Goal: Information Seeking & Learning: Learn about a topic

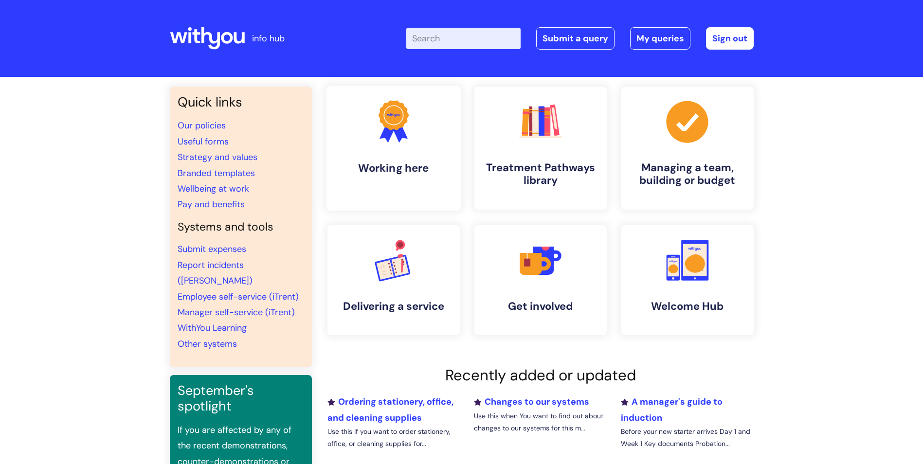
click at [383, 170] on h4 "Working here" at bounding box center [393, 168] width 119 height 13
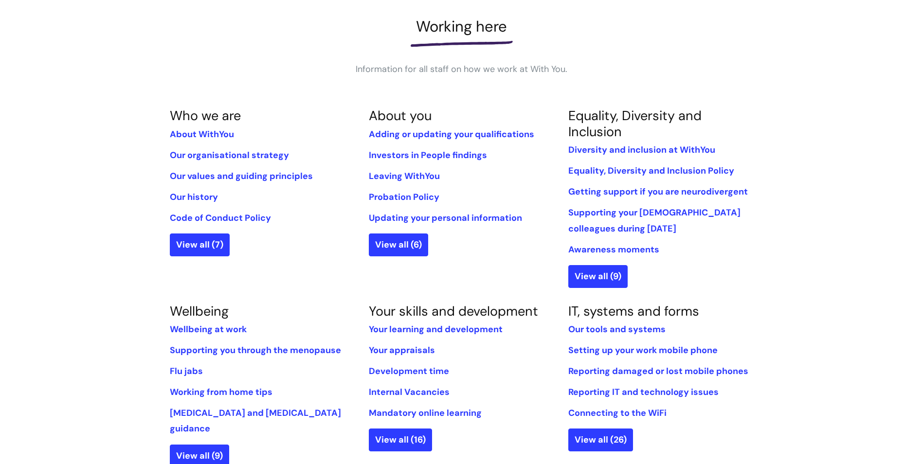
scroll to position [243, 0]
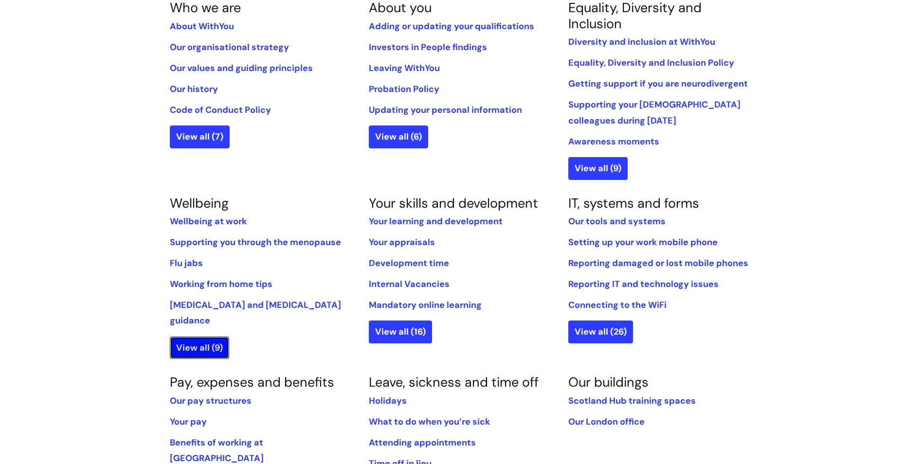
click at [182, 337] on link "View all (9)" at bounding box center [199, 348] width 59 height 22
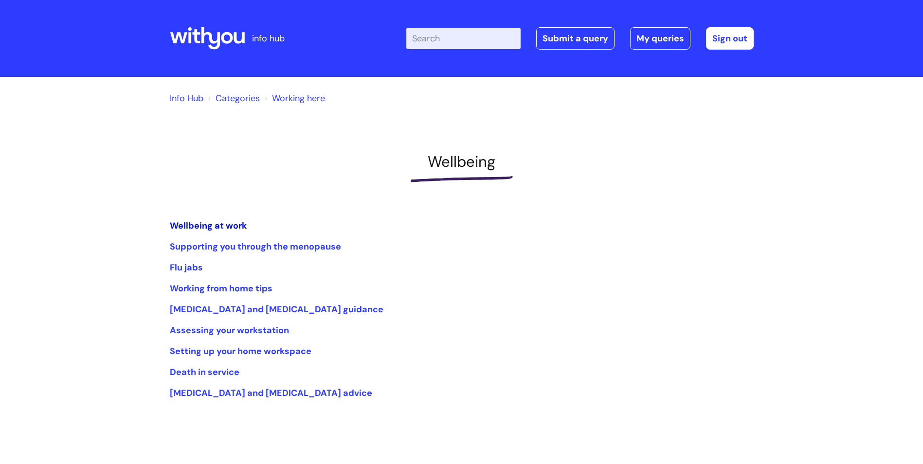
click at [211, 225] on link "Wellbeing at work" at bounding box center [208, 226] width 77 height 12
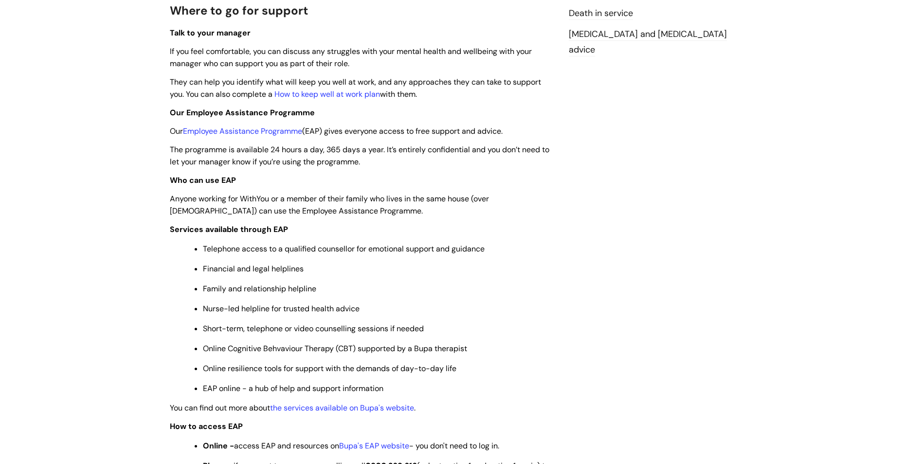
scroll to position [292, 0]
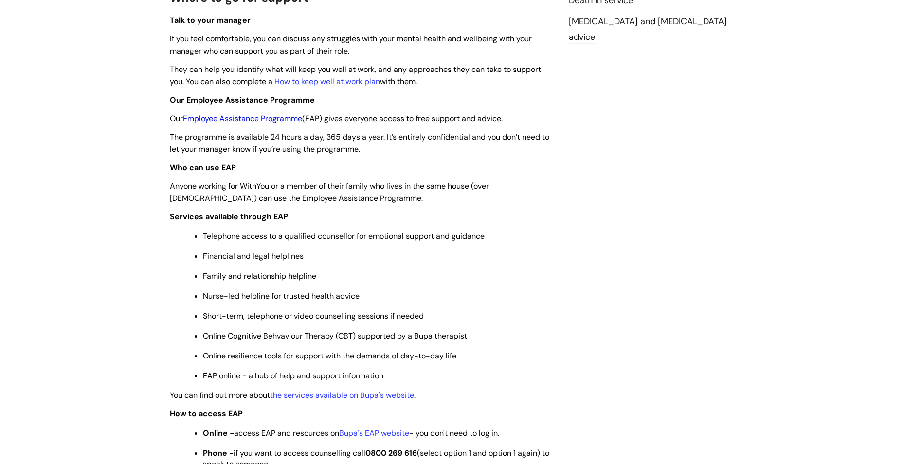
click at [233, 118] on link "Employee Assistance Programme" at bounding box center [242, 118] width 119 height 10
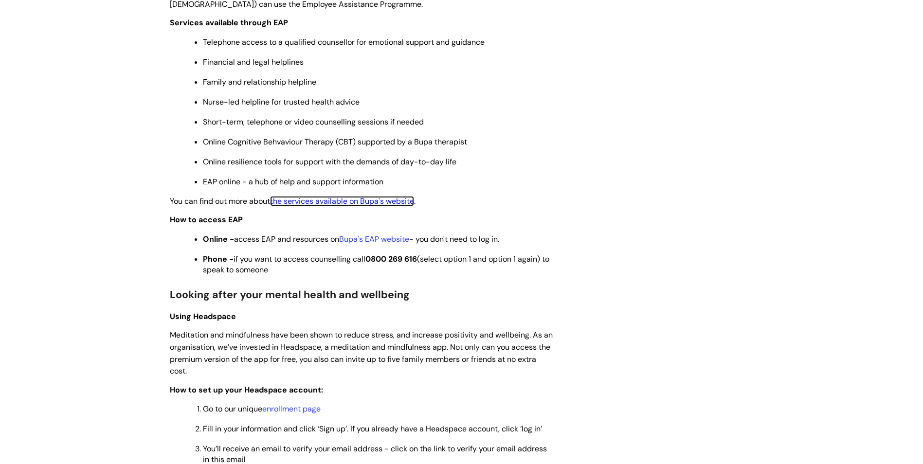
scroll to position [487, 0]
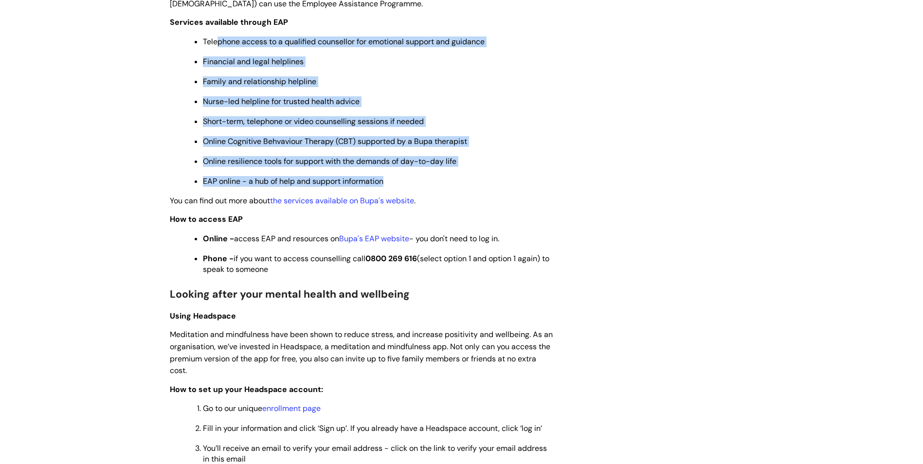
drag, startPoint x: 217, startPoint y: 42, endPoint x: 412, endPoint y: 185, distance: 241.6
click at [412, 185] on ul "Telephone access to a qualified counsellor for emotional support and guidance F…" at bounding box center [367, 111] width 375 height 152
drag, startPoint x: 412, startPoint y: 185, endPoint x: 397, endPoint y: 180, distance: 15.8
click at [398, 181] on p "EAP online - a hub of help and support information" at bounding box center [378, 181] width 351 height 11
drag, startPoint x: 199, startPoint y: 43, endPoint x: 499, endPoint y: 185, distance: 332.4
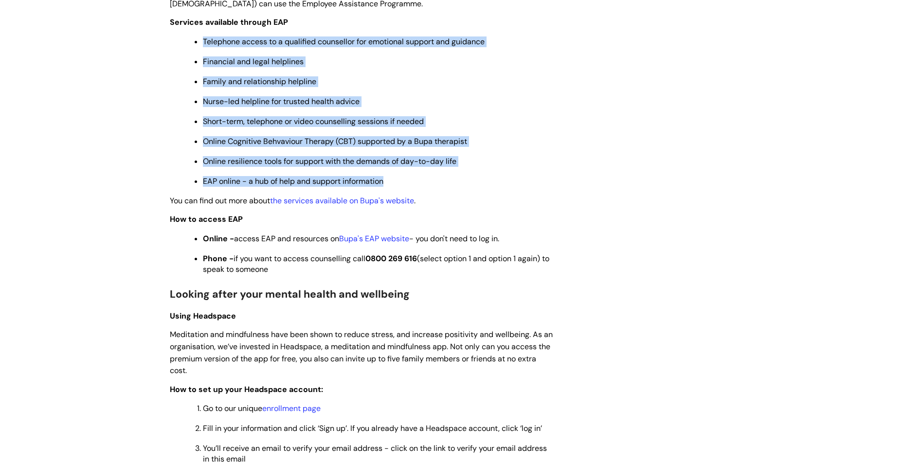
click at [499, 185] on ul "Telephone access to a qualified counsellor for emotional support and guidance F…" at bounding box center [367, 111] width 375 height 152
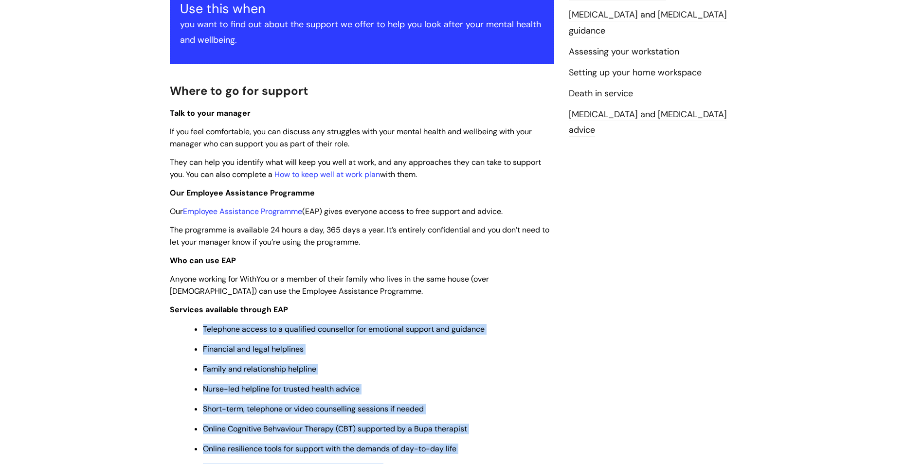
scroll to position [195, 0]
